Goal: Task Accomplishment & Management: Complete application form

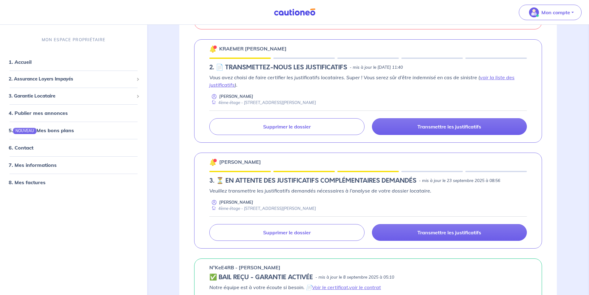
scroll to position [216, 0]
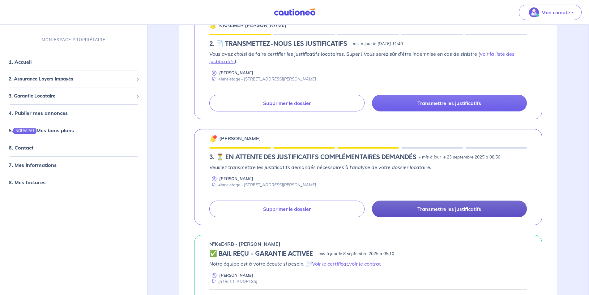
click at [445, 208] on p "Transmettre les justificatifs" at bounding box center [449, 209] width 64 height 6
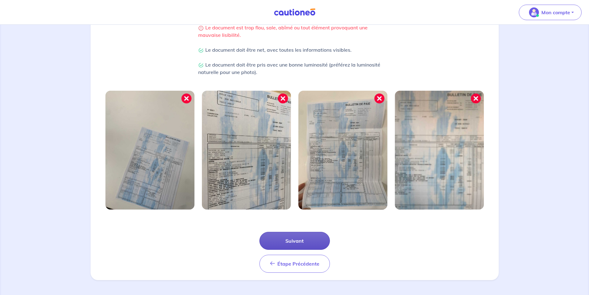
click at [309, 240] on button "Suivant" at bounding box center [294, 241] width 71 height 18
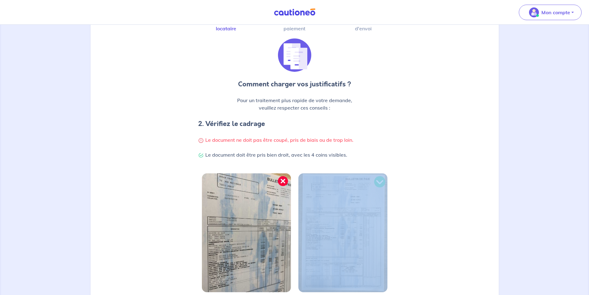
scroll to position [4, 0]
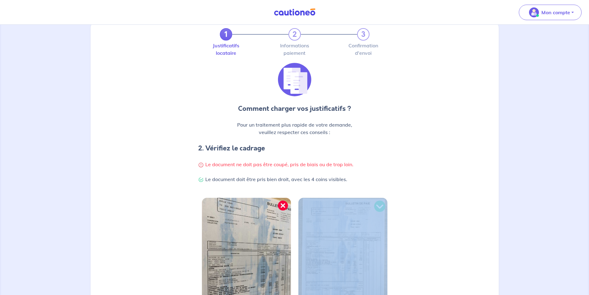
click at [309, 240] on div at bounding box center [343, 261] width 96 height 126
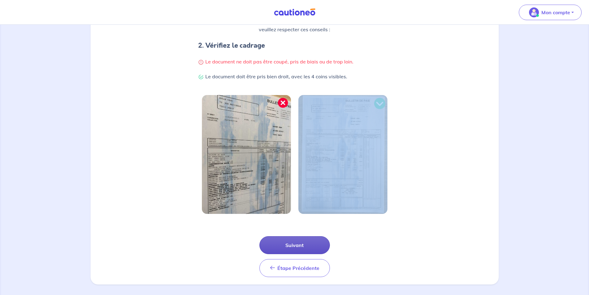
scroll to position [118, 0]
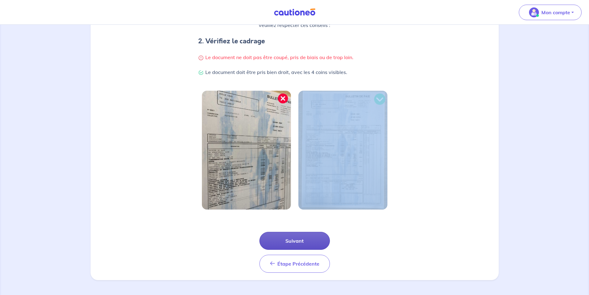
click at [305, 246] on button "Suivant" at bounding box center [294, 241] width 71 height 18
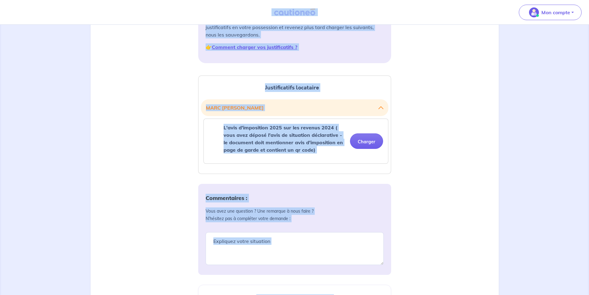
scroll to position [155, 0]
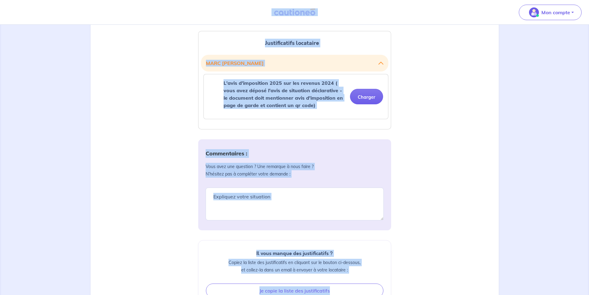
click at [452, 158] on div "Justificatifs locataire MARC AMANDOLESE L'avis d'imposition 2025 sur les revenu…" at bounding box center [294, 194] width 401 height 340
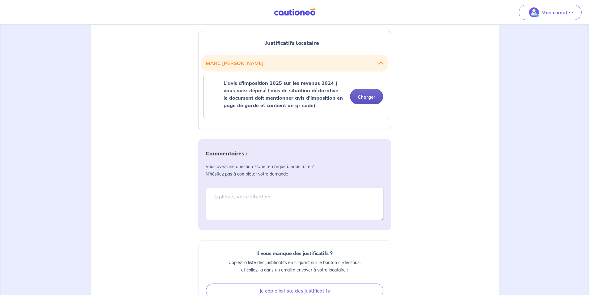
click at [370, 96] on button "Charger" at bounding box center [366, 96] width 33 height 15
click at [286, 126] on div "Justificatifs locataire MARC AMANDOLESE L'avis d'imposition 2025 sur les revenu…" at bounding box center [294, 80] width 193 height 98
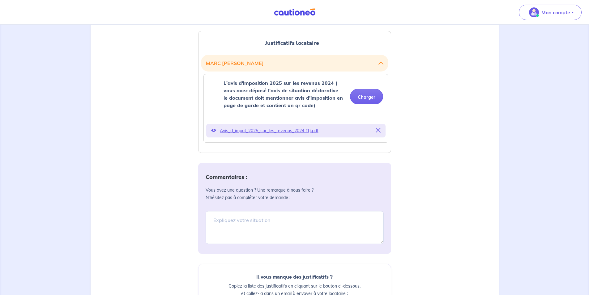
click at [278, 131] on p "Avis_d_impot_2025_sur_les_revenus_2024 (1).pdf" at bounding box center [296, 130] width 152 height 9
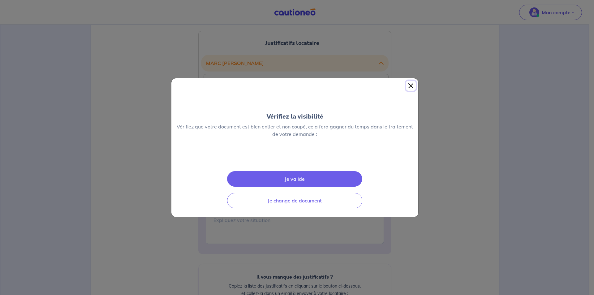
click at [408, 81] on button "Close" at bounding box center [411, 86] width 10 height 10
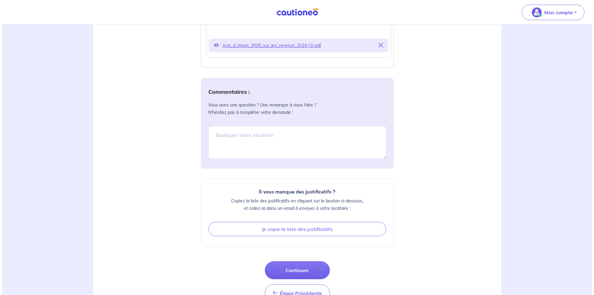
scroll to position [262, 0]
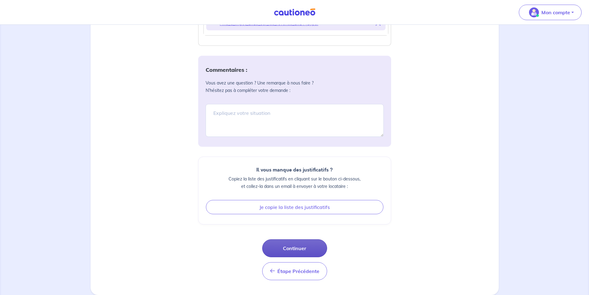
click at [296, 244] on button "Continuer" at bounding box center [294, 248] width 65 height 18
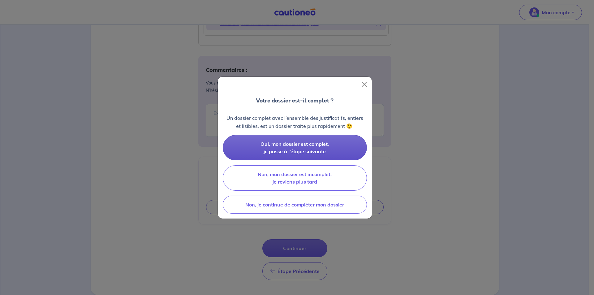
click at [300, 150] on span "Oui, mon dossier est complet, je passe à l’étape suivante" at bounding box center [294, 148] width 68 height 14
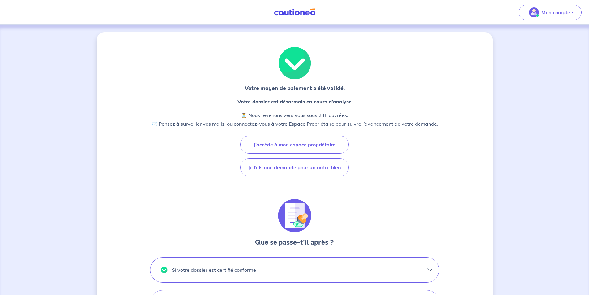
click at [408, 138] on div "Votre moyen de paiement a été validé. Votre dossier est désormais en cours d’an…" at bounding box center [294, 231] width 297 height 368
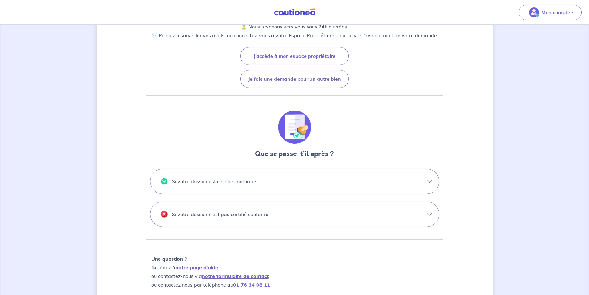
scroll to position [145, 0]
